Goal: Check status: Check status

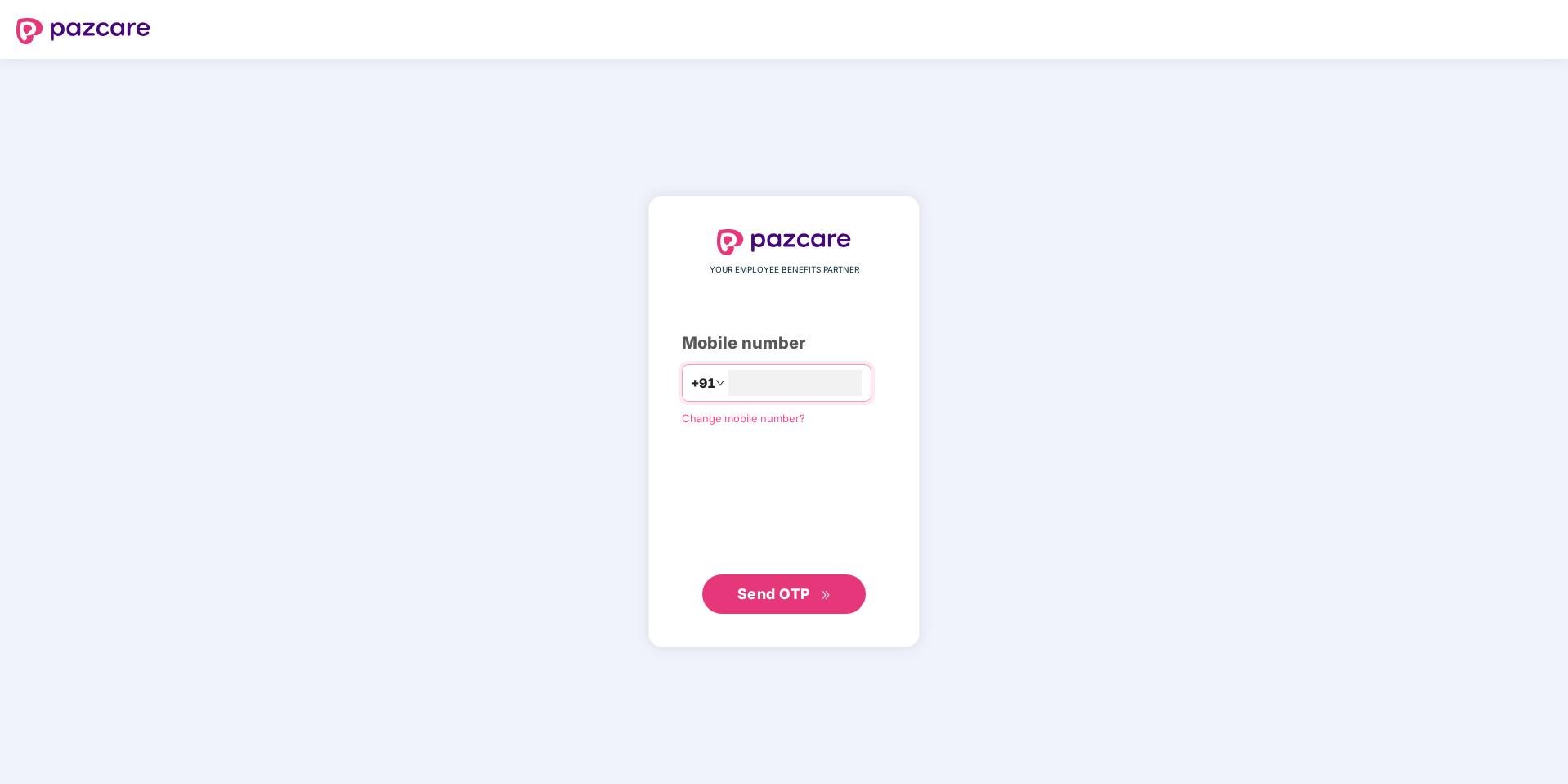
type input "**********"
click at [807, 590] on span "Send OTP" at bounding box center [774, 593] width 73 height 17
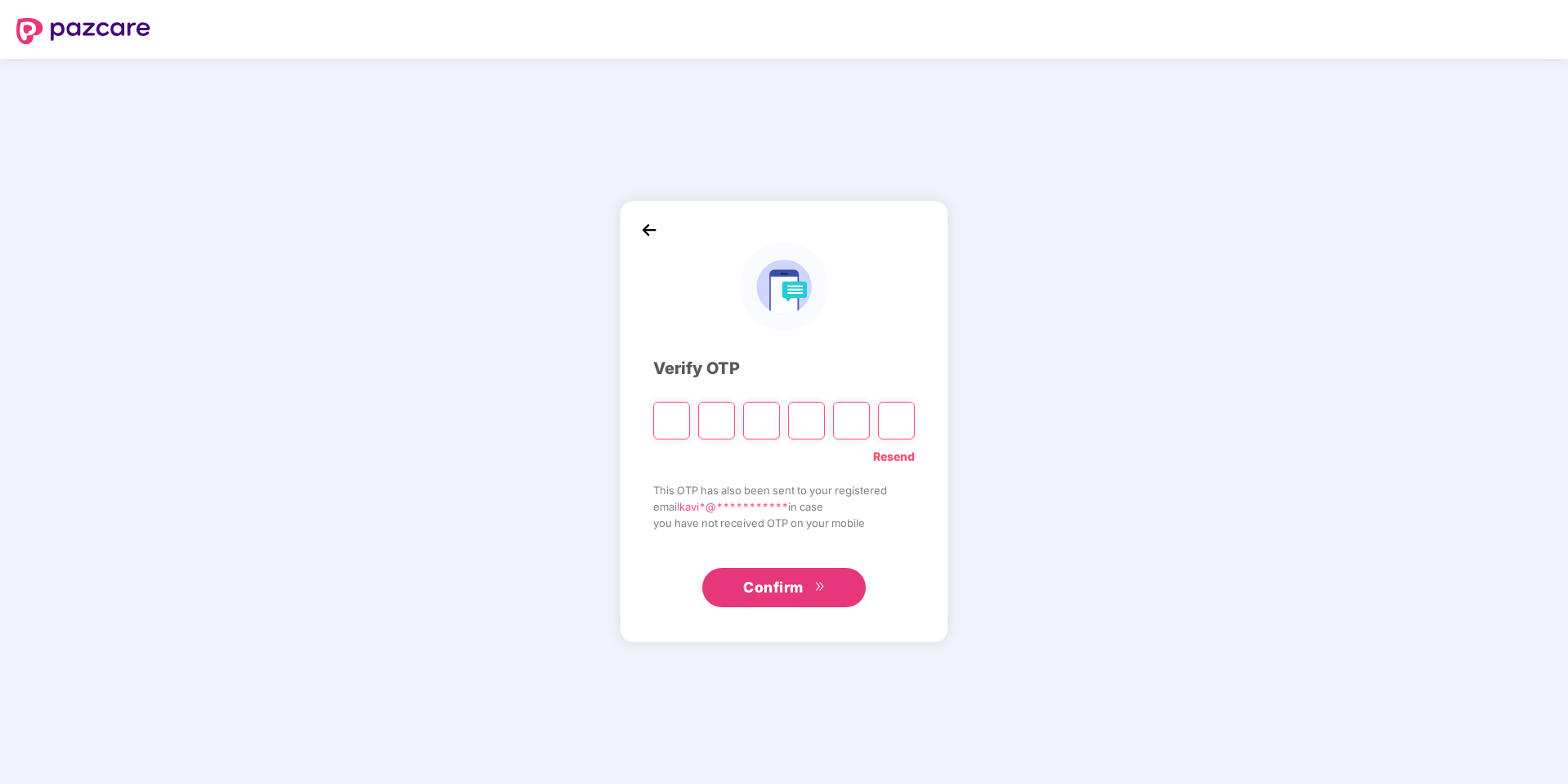
type input "*"
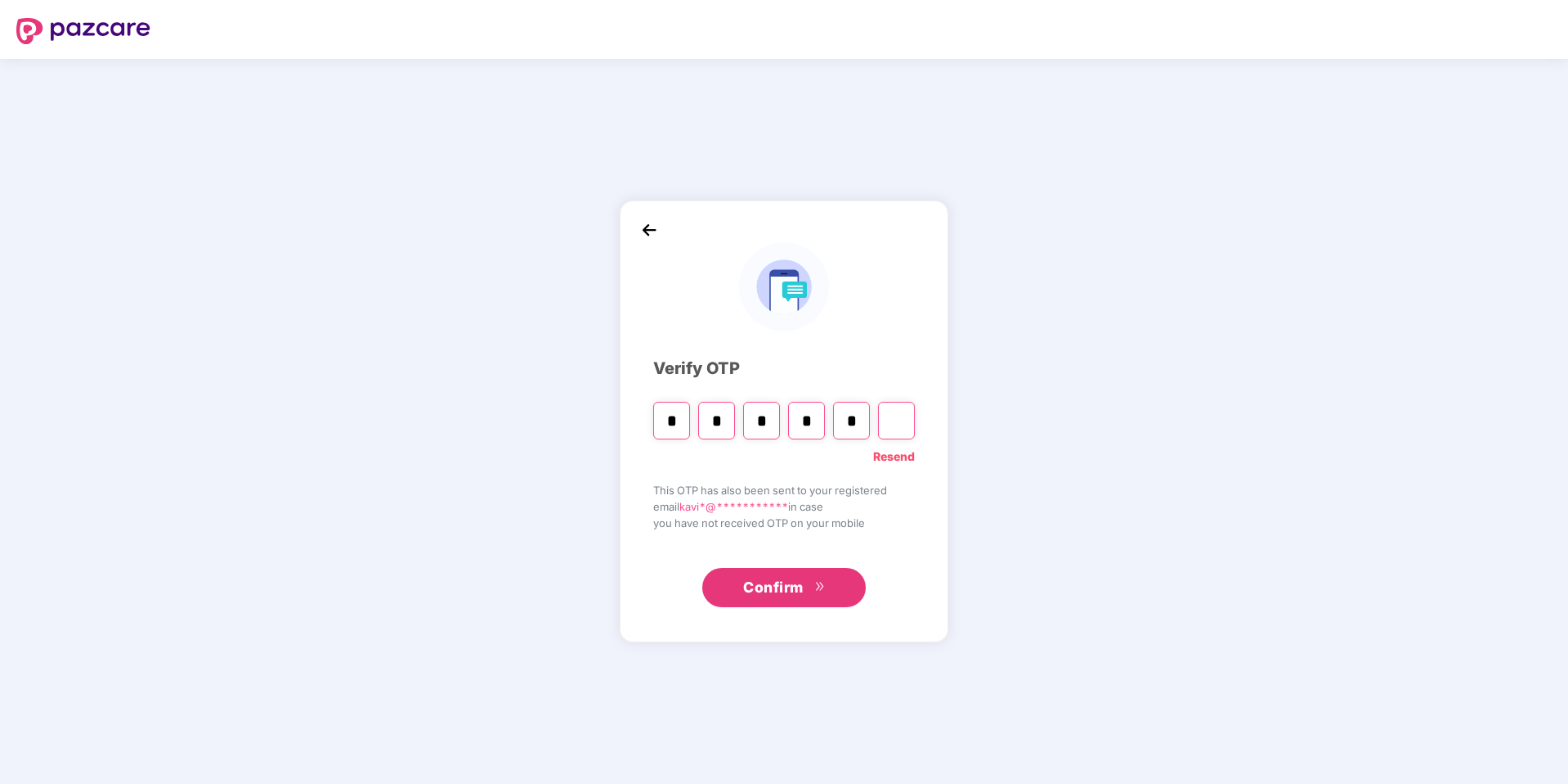
type input "*"
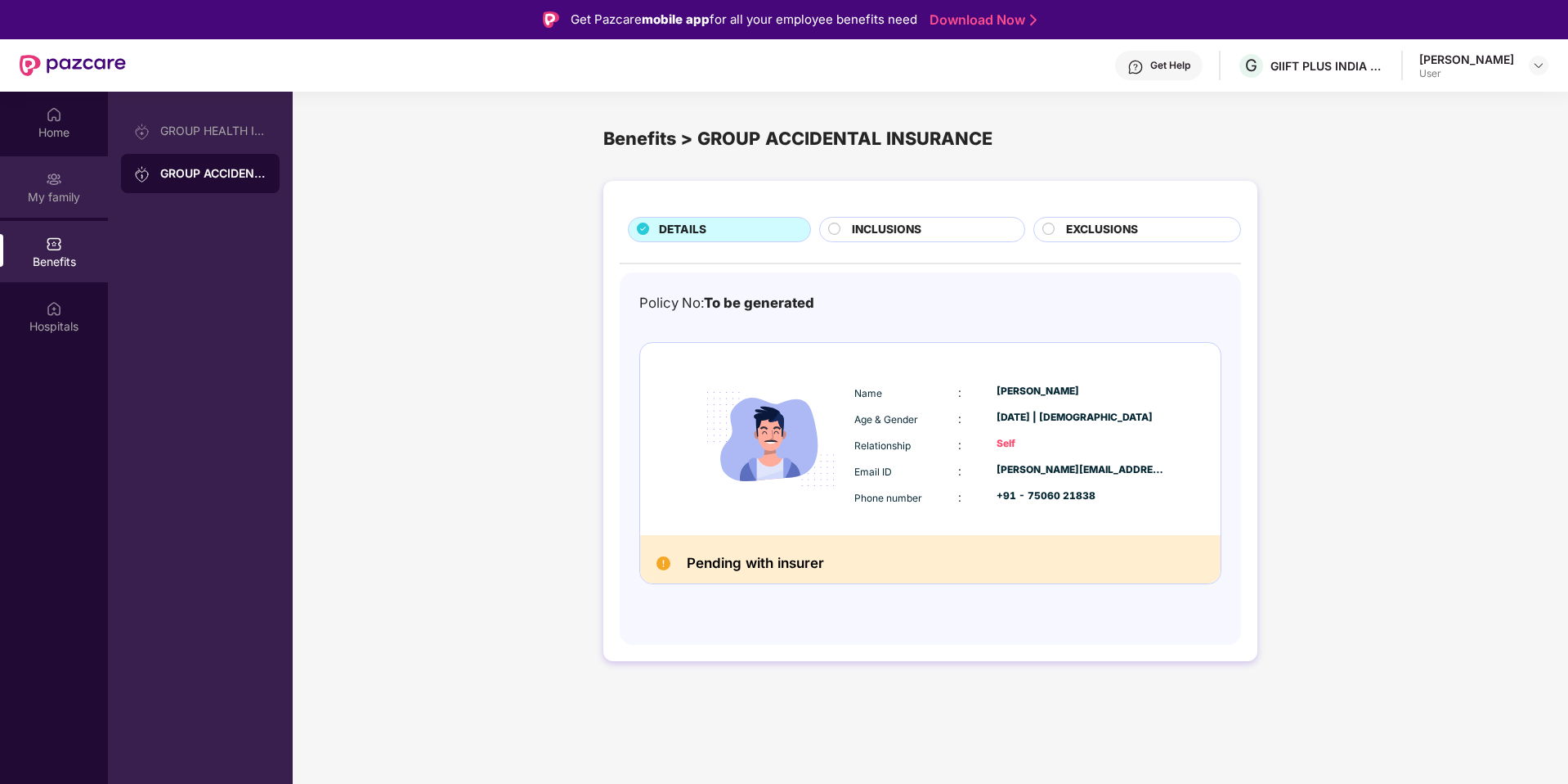
click at [63, 204] on div "My family" at bounding box center [54, 187] width 108 height 61
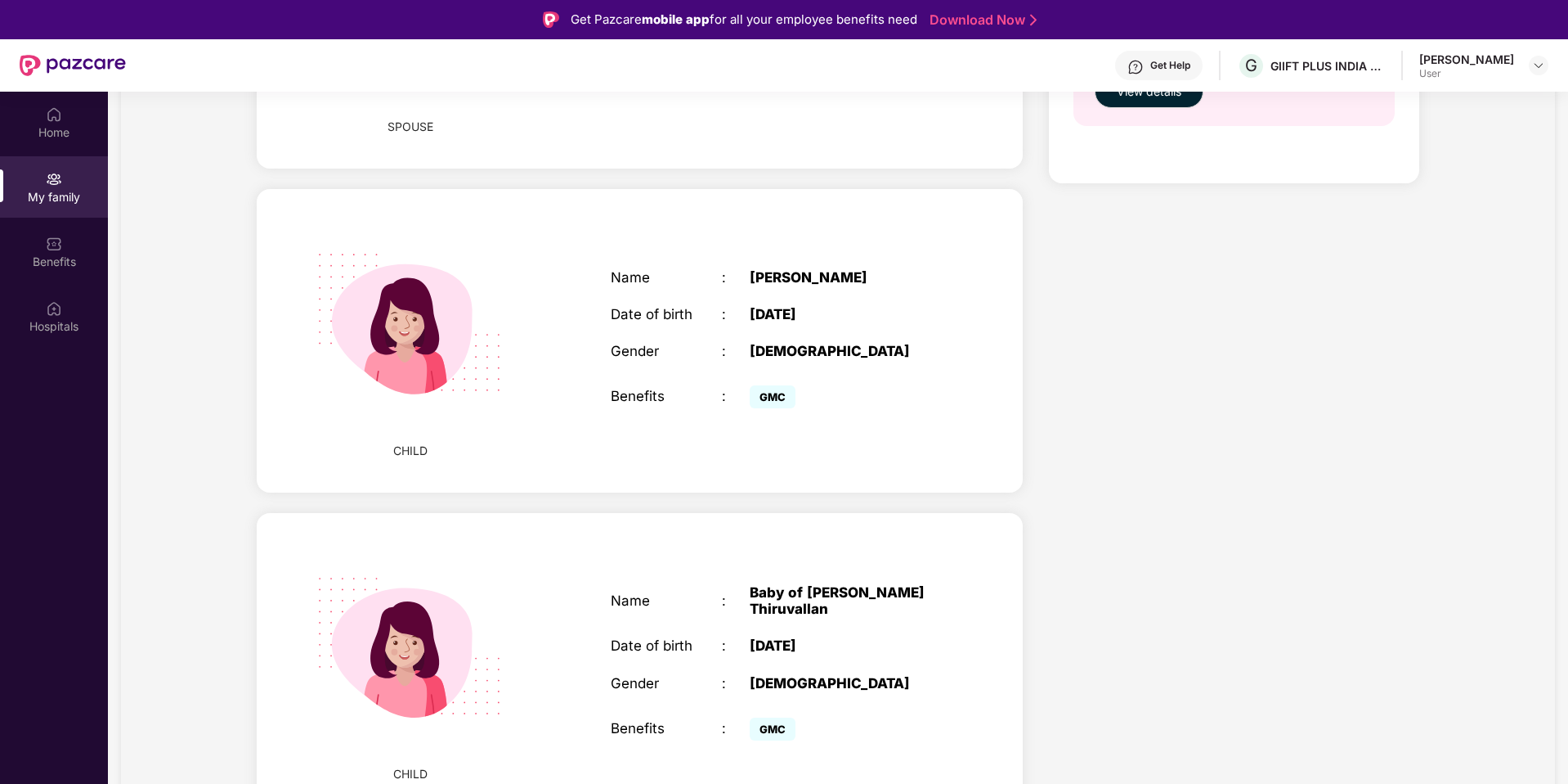
scroll to position [863, 0]
click at [771, 385] on span "GMC" at bounding box center [773, 396] width 46 height 23
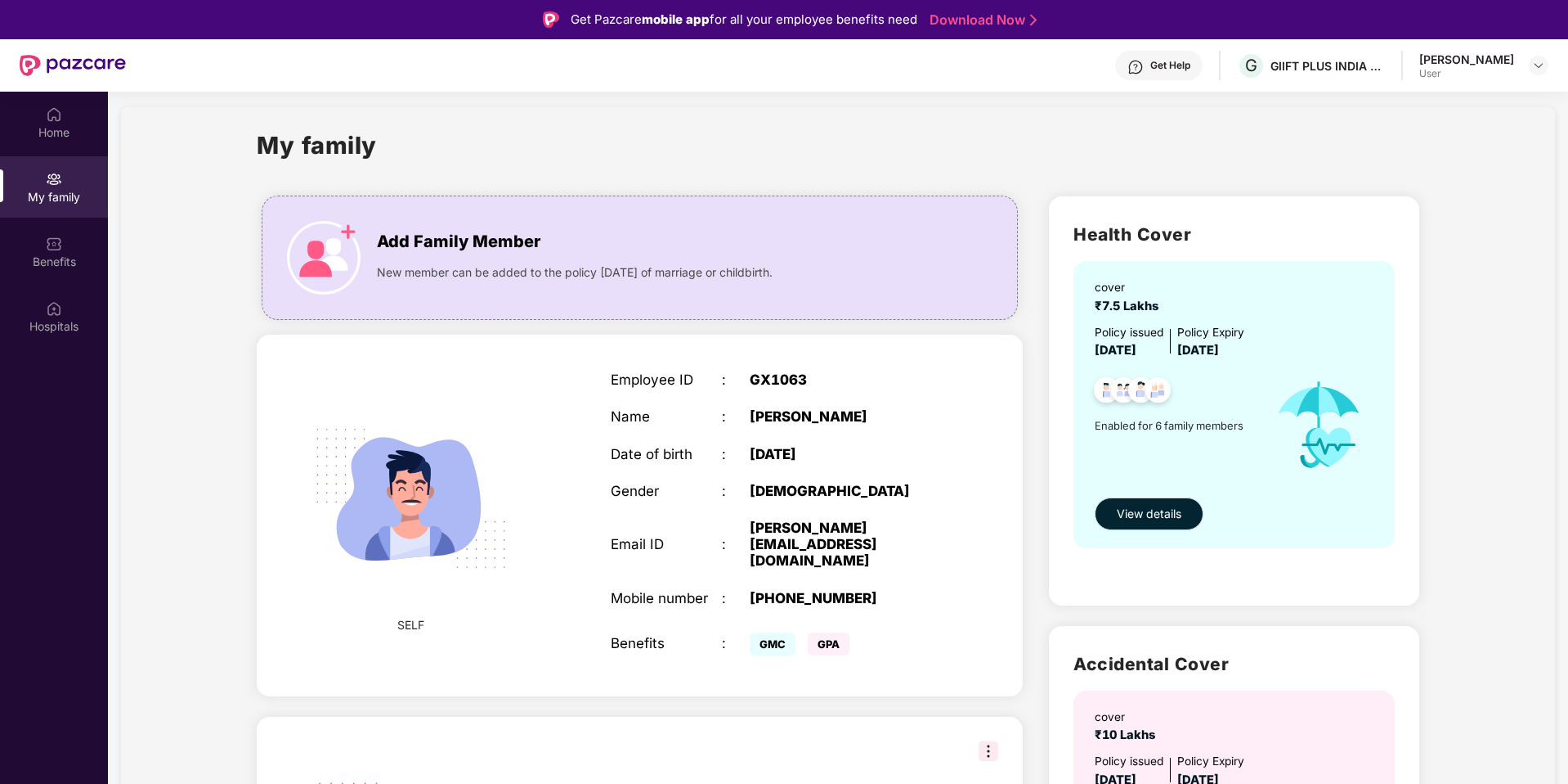
scroll to position [0, 0]
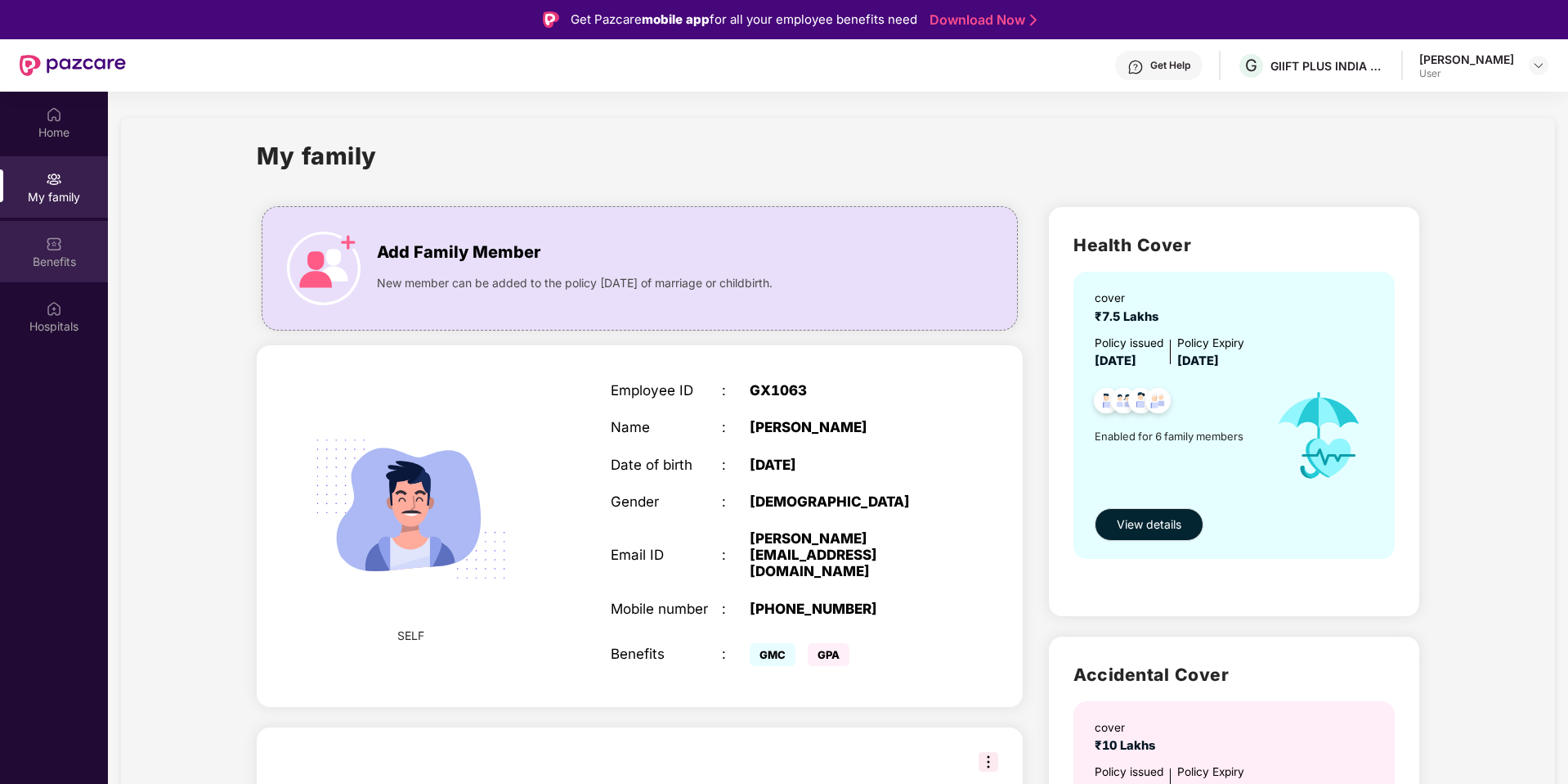
click at [17, 254] on div "Benefits" at bounding box center [54, 261] width 108 height 16
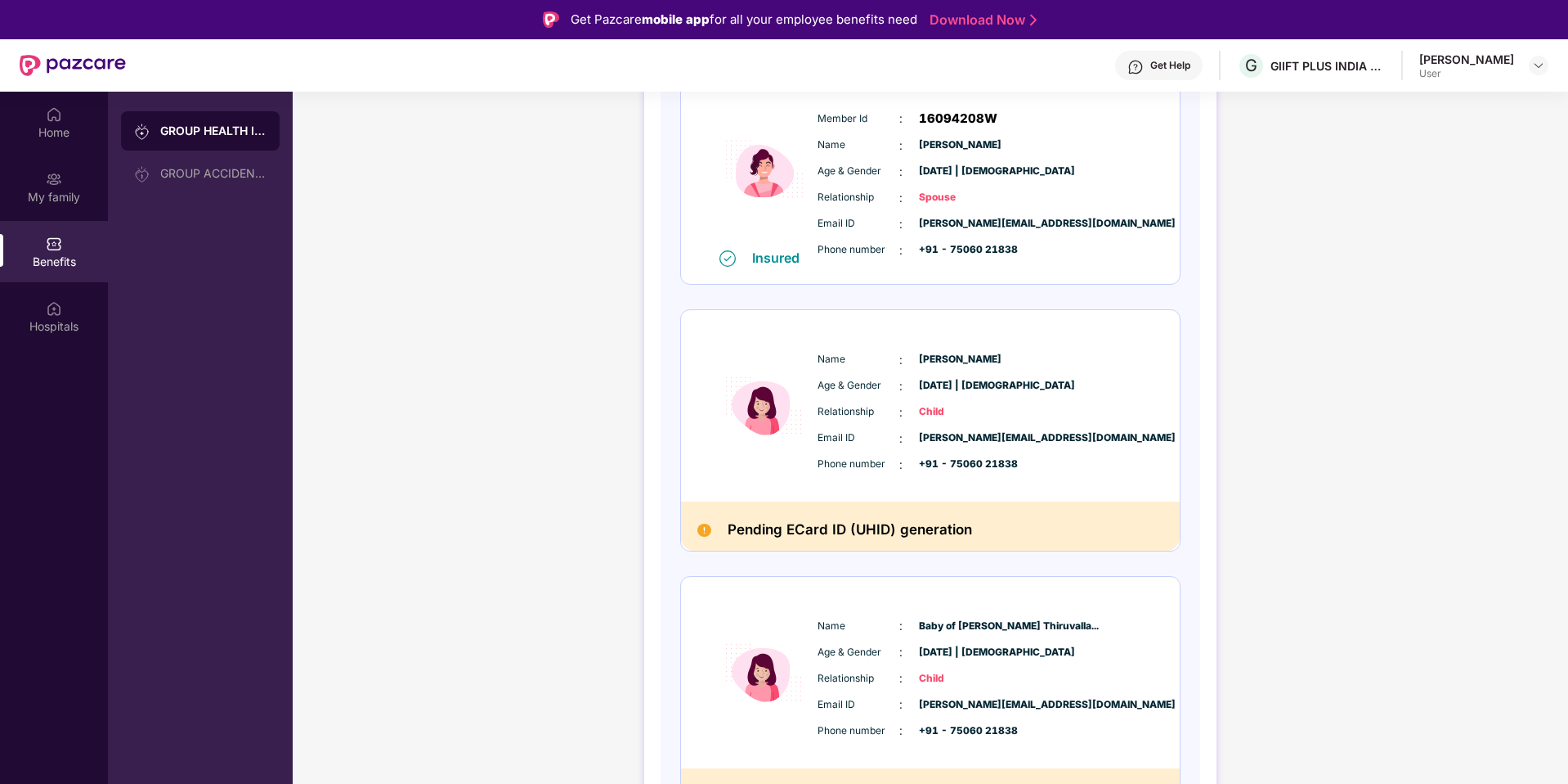
scroll to position [504, 0]
click at [860, 523] on h2 "Pending ECard ID (UHID) generation" at bounding box center [850, 528] width 245 height 24
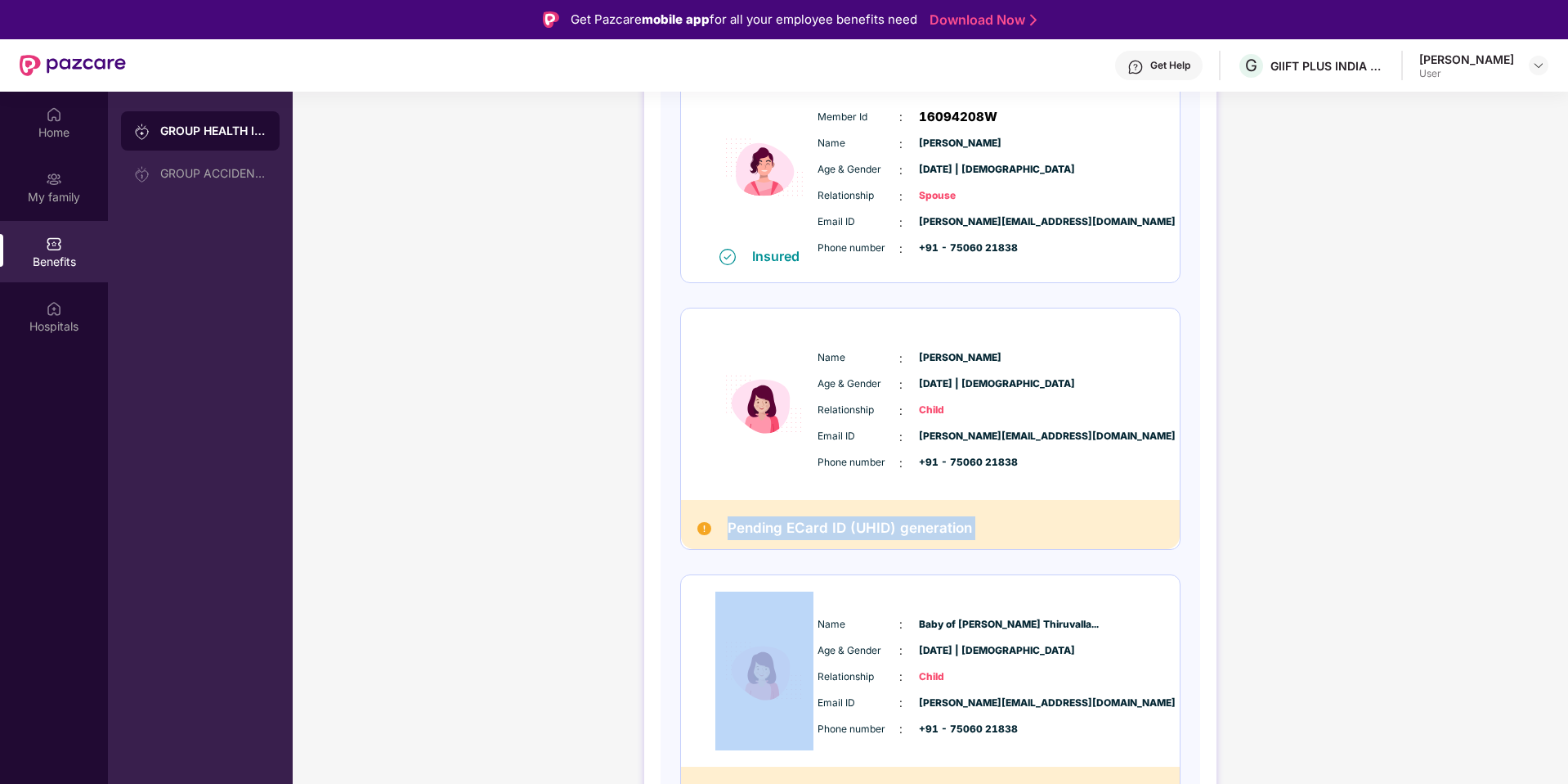
click at [860, 523] on h2 "Pending ECard ID (UHID) generation" at bounding box center [850, 528] width 245 height 24
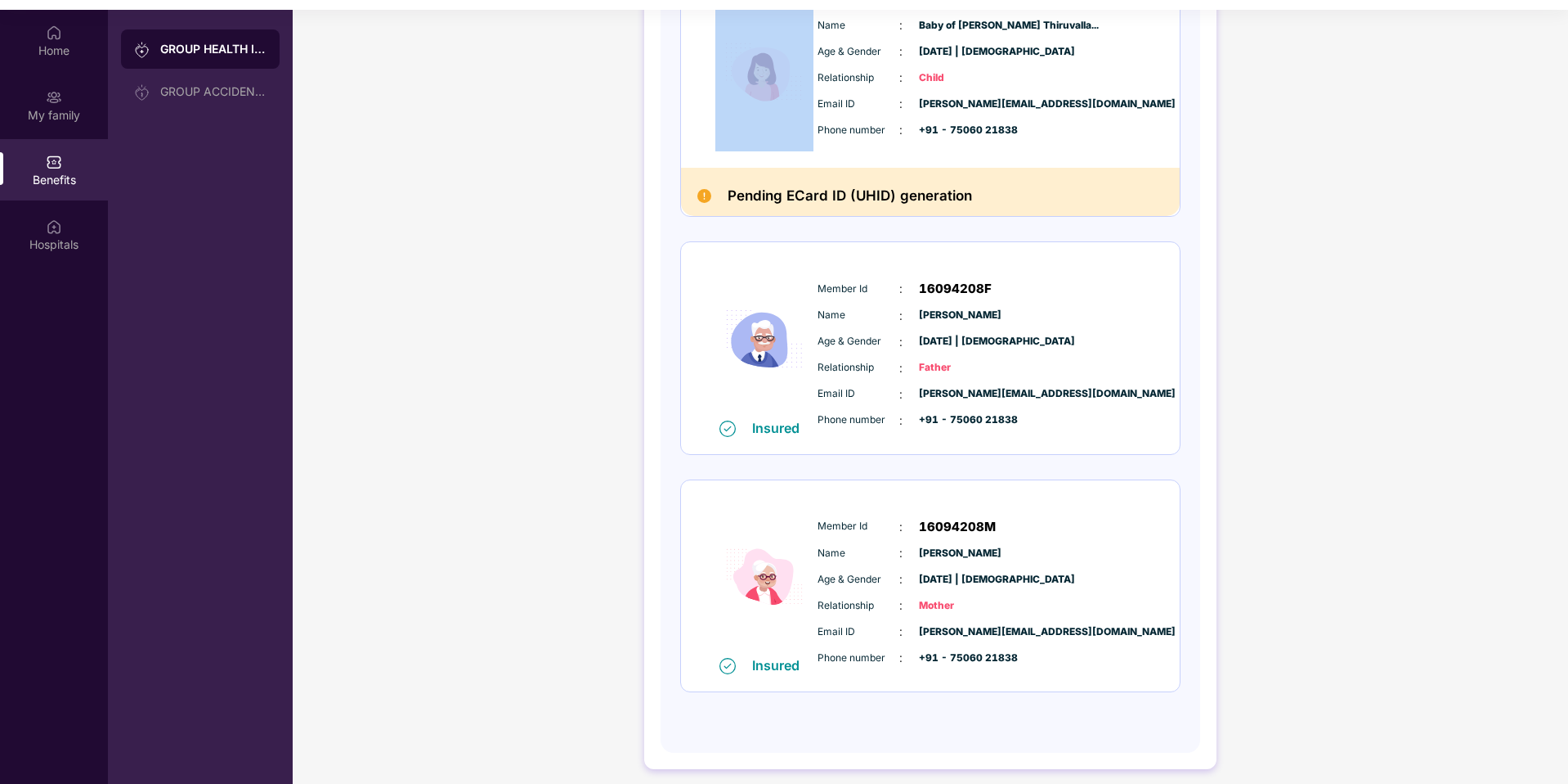
scroll to position [91, 0]
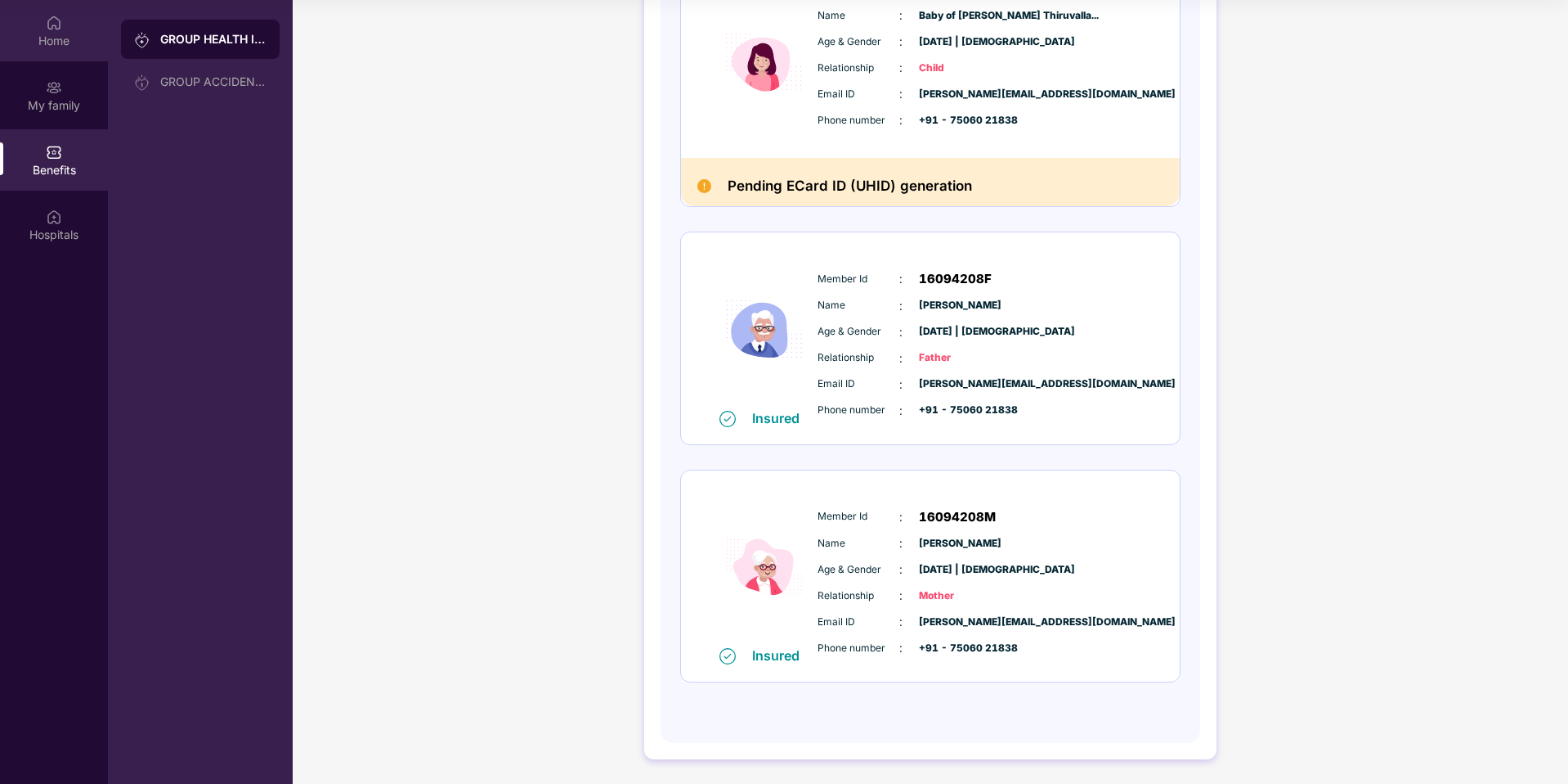
click at [62, 34] on div "Home" at bounding box center [54, 40] width 108 height 16
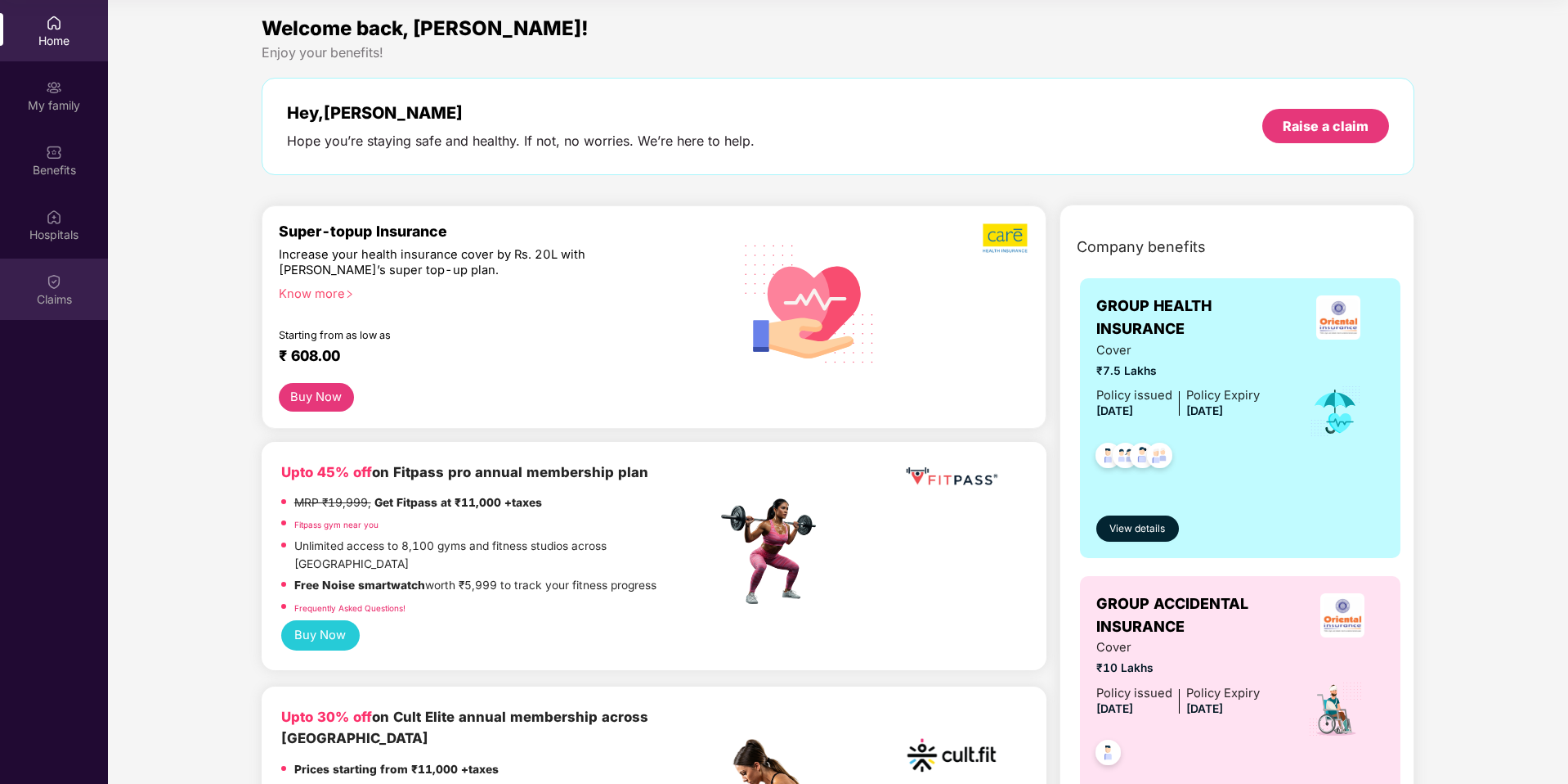
click at [49, 287] on img at bounding box center [54, 281] width 16 height 16
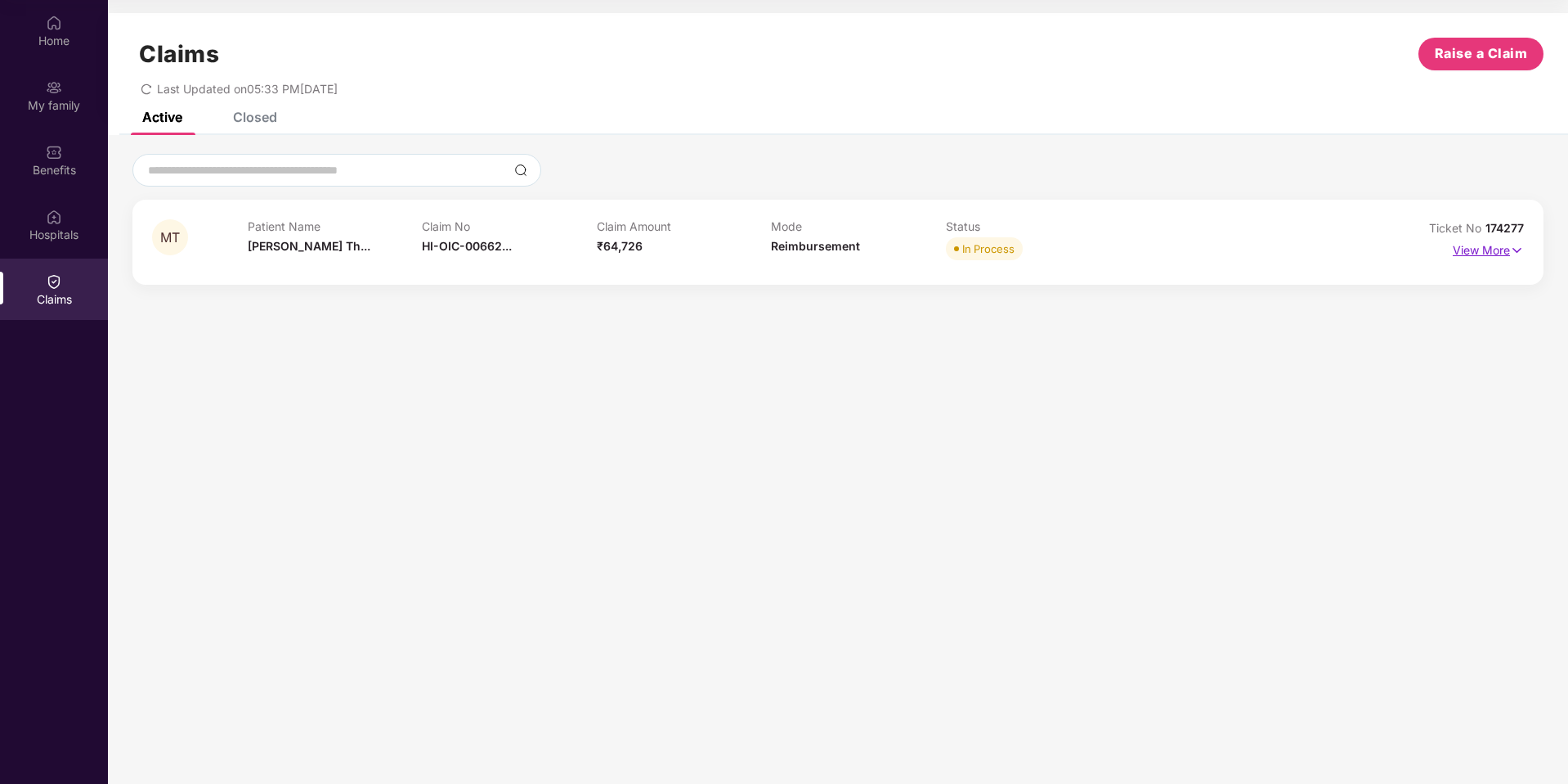
click at [1511, 249] on img at bounding box center [1517, 249] width 13 height 18
